Goal: Transaction & Acquisition: Book appointment/travel/reservation

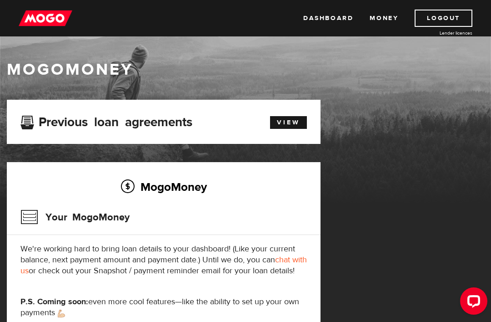
scroll to position [23, 0]
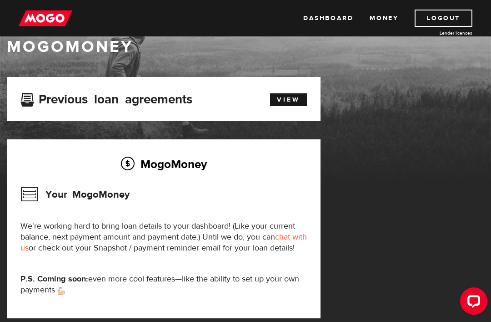
click at [289, 95] on link "View" at bounding box center [288, 99] width 37 height 13
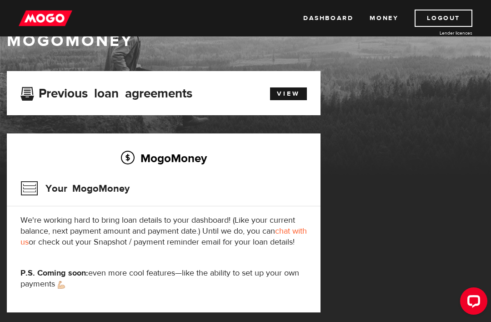
scroll to position [25, 0]
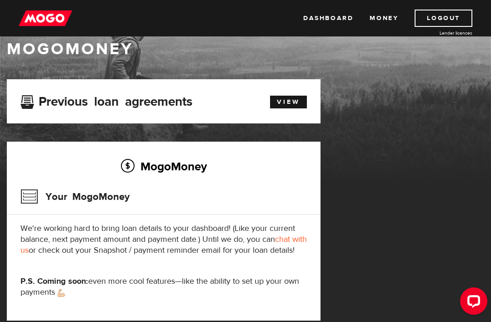
scroll to position [19, 0]
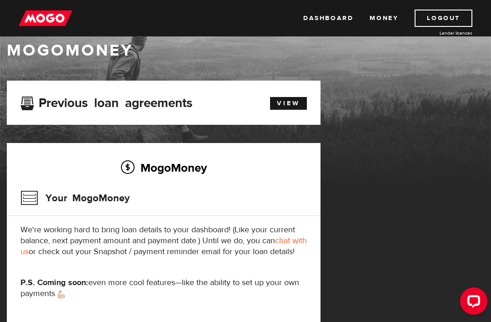
click at [379, 16] on link "Money" at bounding box center [384, 18] width 29 height 17
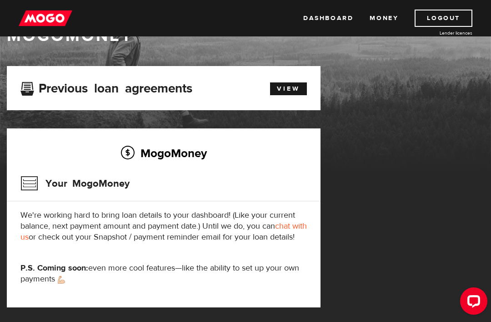
scroll to position [15, 0]
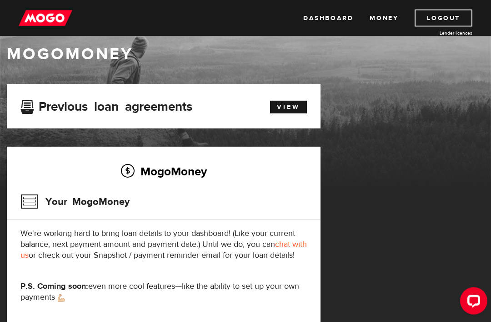
click at [324, 15] on link "Dashboard" at bounding box center [329, 18] width 50 height 17
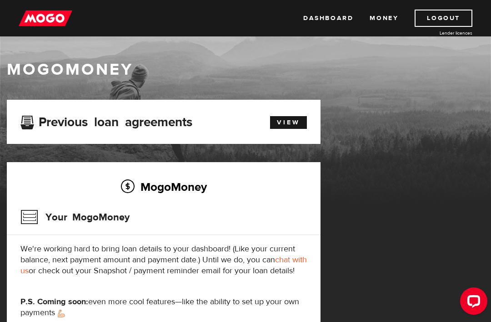
click at [321, 16] on link "Dashboard" at bounding box center [329, 18] width 50 height 17
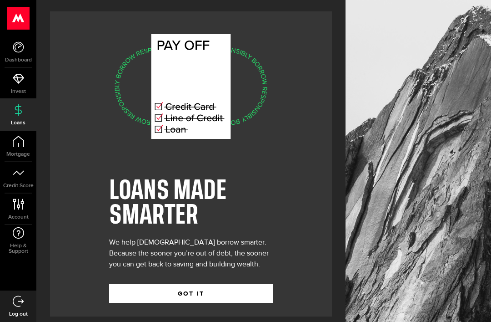
click at [218, 303] on button "GOT IT" at bounding box center [191, 293] width 164 height 19
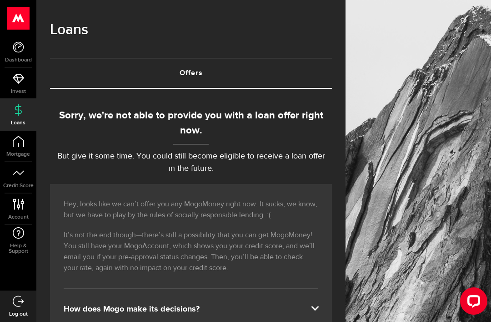
click at [14, 116] on link "Loans" at bounding box center [18, 114] width 36 height 31
click at [14, 144] on icon at bounding box center [18, 141] width 11 height 11
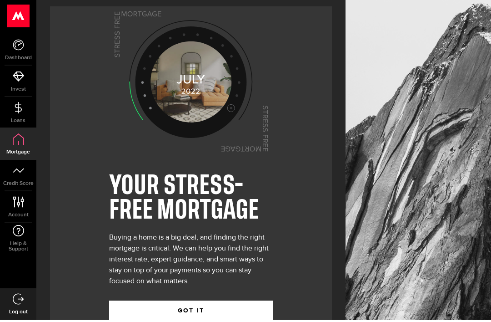
scroll to position [0, 0]
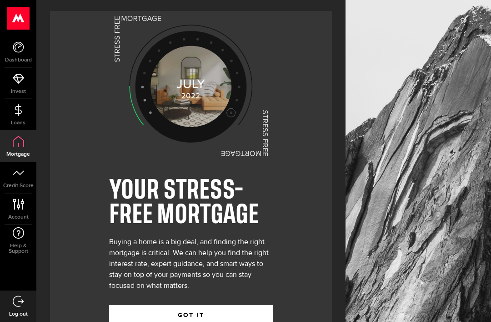
click at [210, 316] on button "GOT IT" at bounding box center [191, 314] width 164 height 19
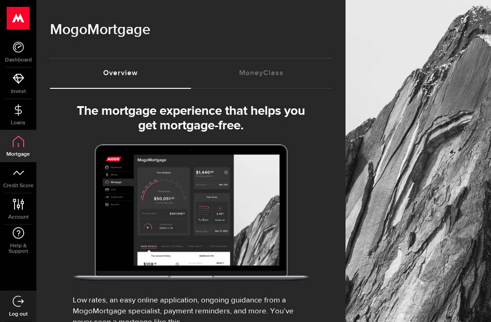
select select "3knYdhfXw4iYoq2m0WGQES"
click at [268, 70] on link "MoneyClass (requires attention)" at bounding box center [261, 73] width 141 height 29
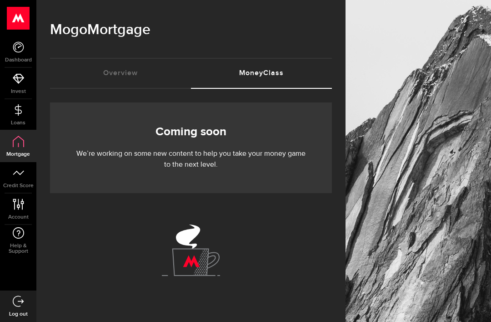
click at [88, 74] on link "Overview (requires attention)" at bounding box center [120, 73] width 141 height 29
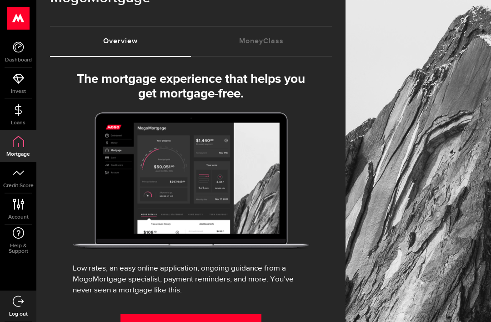
select select "3knYdhfXw4iYoq2m0WGQES"
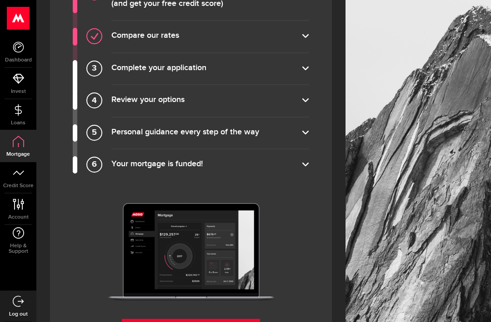
scroll to position [768, 0]
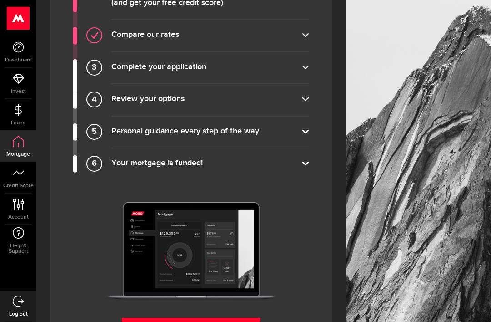
click at [308, 133] on label "Personal guidance every step of the way" at bounding box center [210, 132] width 198 height 13
click at [0, 0] on input "Personal guidance every step of the way" at bounding box center [0, 0] width 0 height 0
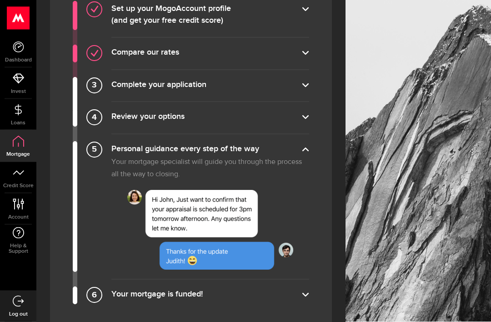
click at [309, 113] on label "Review your options" at bounding box center [210, 117] width 198 height 13
click at [0, 0] on input "Review your options" at bounding box center [0, 0] width 0 height 0
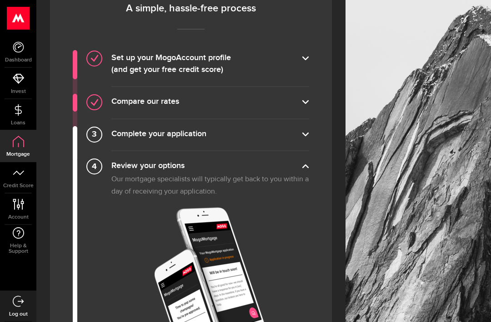
scroll to position [700, 0]
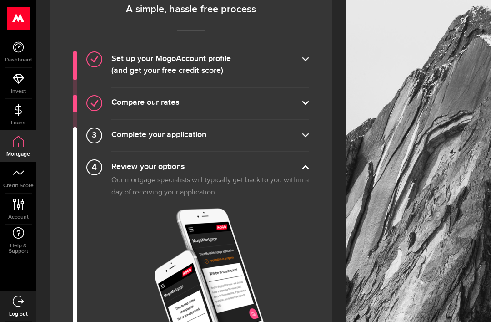
click at [308, 138] on label "Complete your application" at bounding box center [210, 135] width 198 height 13
click at [0, 0] on input "Complete your application" at bounding box center [0, 0] width 0 height 0
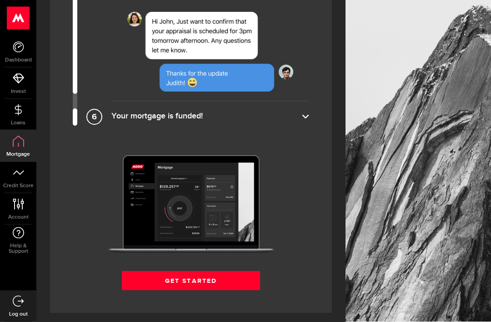
scroll to position [1344, 0]
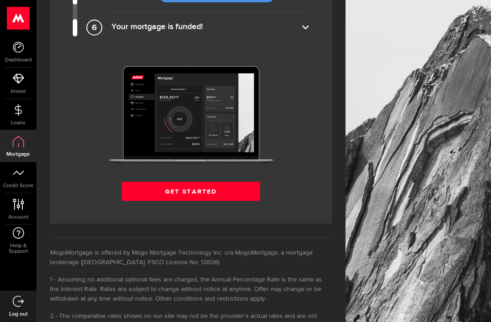
click at [213, 188] on link "Get Started" at bounding box center [191, 191] width 138 height 19
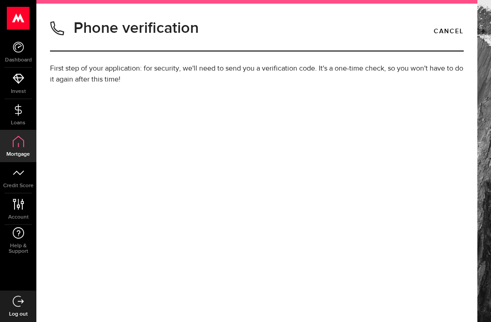
type input "[PHONE_NUMBER]"
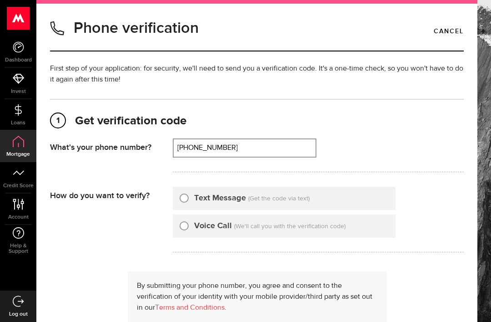
click at [184, 197] on input "Text Message" at bounding box center [184, 196] width 9 height 9
radio input "true"
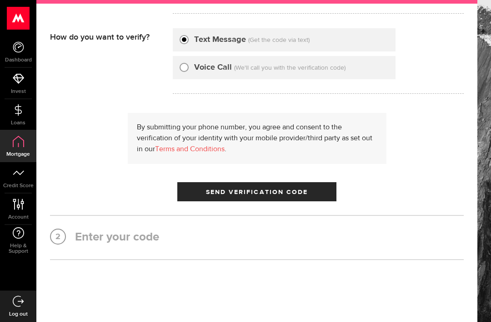
click at [294, 188] on button "Send Verification Code" at bounding box center [256, 191] width 159 height 19
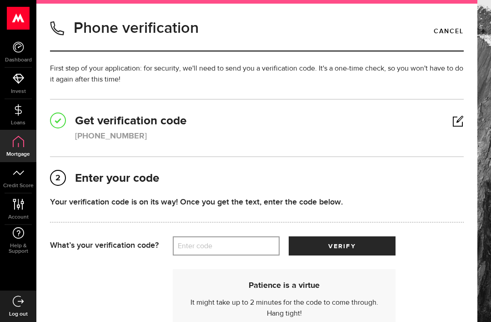
click at [231, 243] on label "Enter code" at bounding box center [226, 246] width 107 height 19
click at [231, 243] on input "Enter code" at bounding box center [226, 245] width 107 height 19
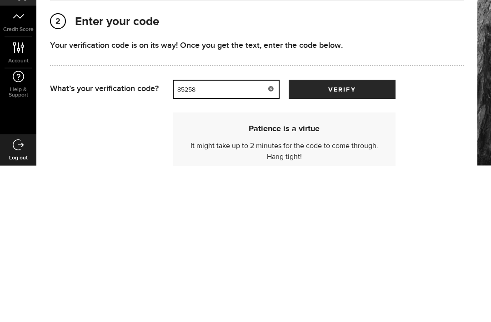
type input "85258"
click at [349, 243] on span "verify" at bounding box center [342, 246] width 27 height 6
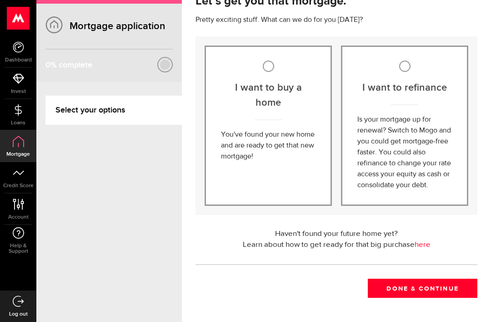
scroll to position [69, 0]
